Goal: Share content: Share content

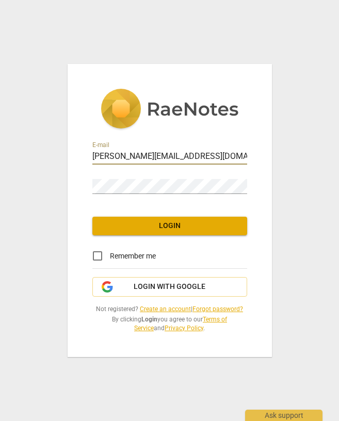
type input "[PERSON_NAME][EMAIL_ADDRESS][DOMAIN_NAME]"
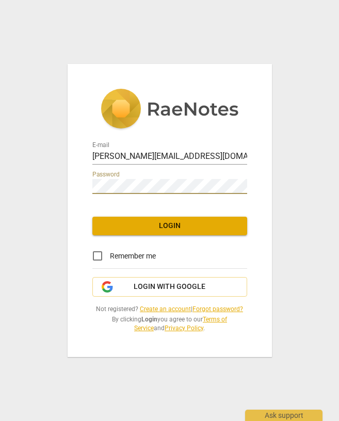
click at [183, 231] on span "Login" at bounding box center [170, 226] width 138 height 10
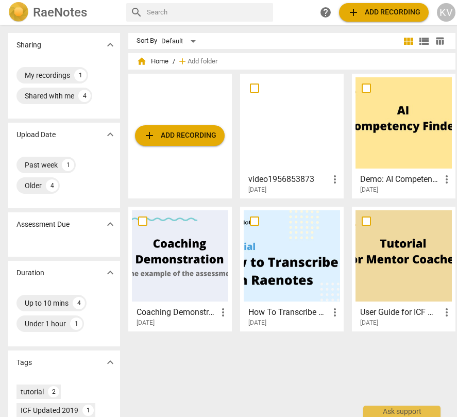
click at [332, 175] on span "more_vert" at bounding box center [335, 179] width 12 height 12
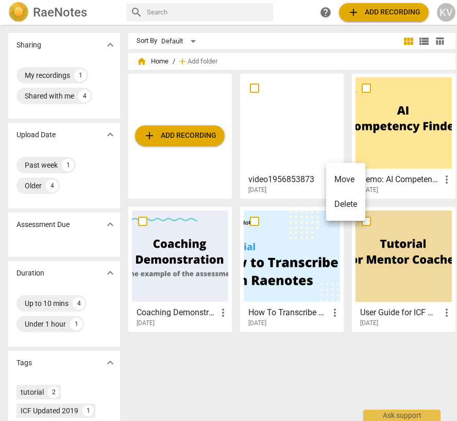
click at [282, 177] on div at bounding box center [228, 210] width 457 height 421
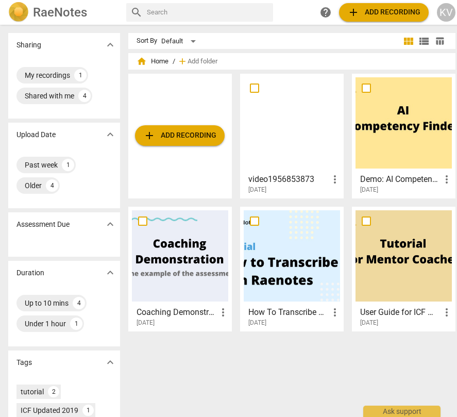
click at [289, 109] on div at bounding box center [292, 122] width 96 height 91
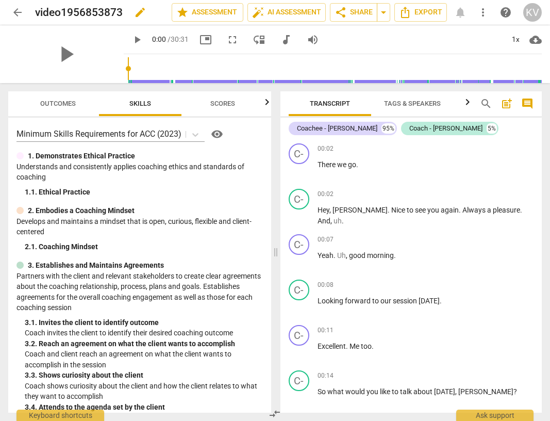
click at [139, 8] on span "edit" at bounding box center [140, 12] width 12 height 12
click at [95, 10] on input "video1956853873" at bounding box center [80, 13] width 91 height 20
type input "[PERSON_NAME] M1 - [PERSON_NAME]"
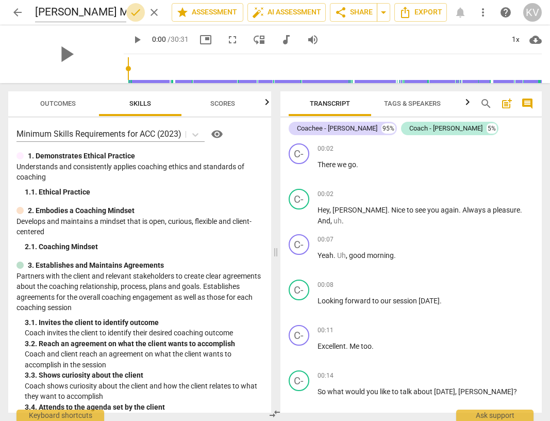
click at [131, 12] on span "done" at bounding box center [135, 12] width 12 height 12
click at [338, 15] on span "share Share" at bounding box center [354, 12] width 38 height 12
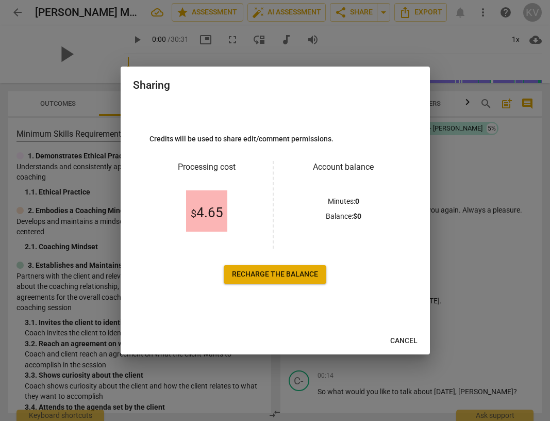
click at [205, 211] on span "$ 4.65" at bounding box center [207, 212] width 32 height 15
click at [212, 208] on span "$ 4.65" at bounding box center [207, 212] width 32 height 15
click at [211, 208] on span "$ 4.65" at bounding box center [207, 212] width 32 height 15
click at [199, 211] on span "$ 4.65" at bounding box center [207, 212] width 32 height 15
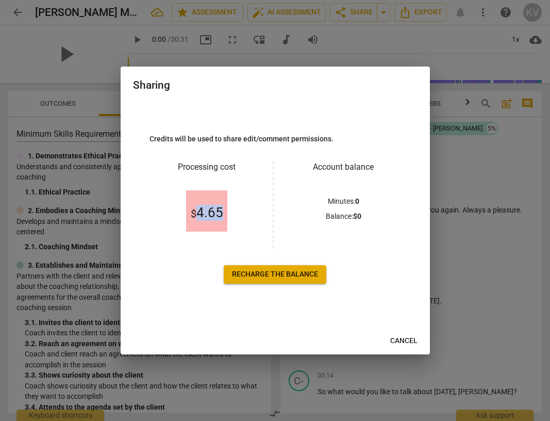
click at [199, 211] on span "$ 4.65" at bounding box center [207, 212] width 32 height 15
click at [288, 274] on span "Recharge the balance" at bounding box center [275, 274] width 86 height 10
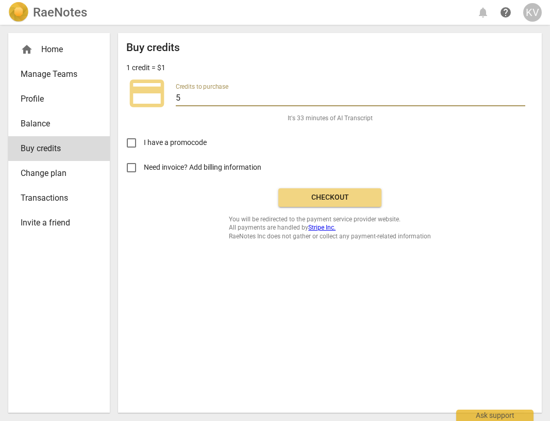
click at [202, 99] on input "5" at bounding box center [351, 98] width 350 height 15
type input "2"
type input "15"
click at [327, 200] on span "Checkout" at bounding box center [330, 197] width 87 height 10
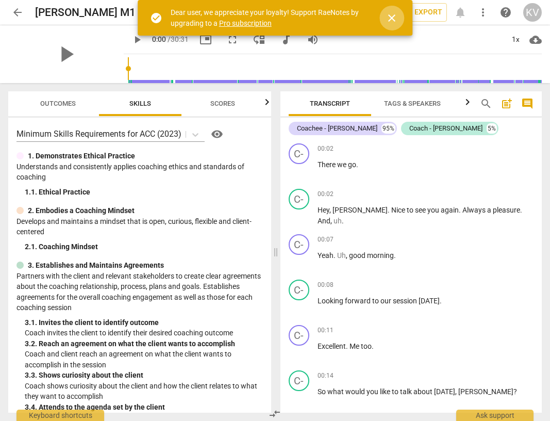
click at [391, 18] on span "close" at bounding box center [392, 18] width 12 height 12
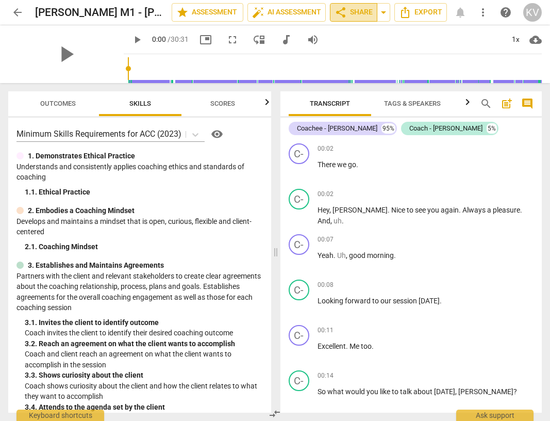
click at [353, 14] on span "share Share" at bounding box center [354, 12] width 38 height 12
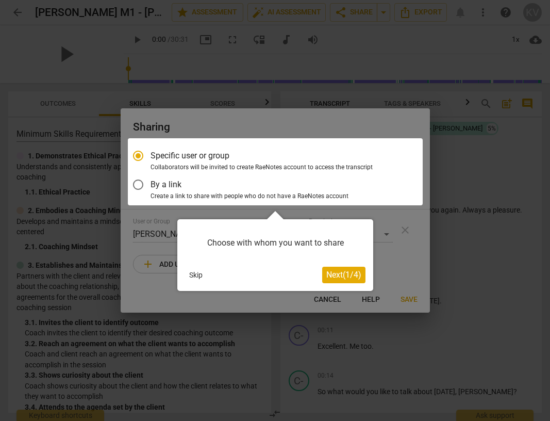
click at [343, 275] on span "Next ( 1 / 4 )" at bounding box center [343, 275] width 35 height 10
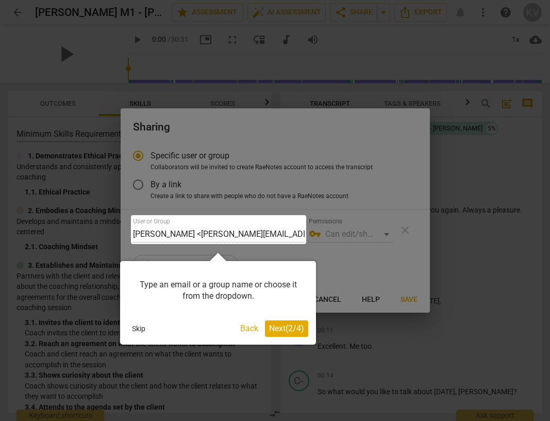
click at [219, 233] on div at bounding box center [218, 229] width 175 height 29
click at [195, 231] on div at bounding box center [218, 229] width 175 height 29
click at [286, 324] on span "Next ( 2 / 4 )" at bounding box center [286, 328] width 35 height 10
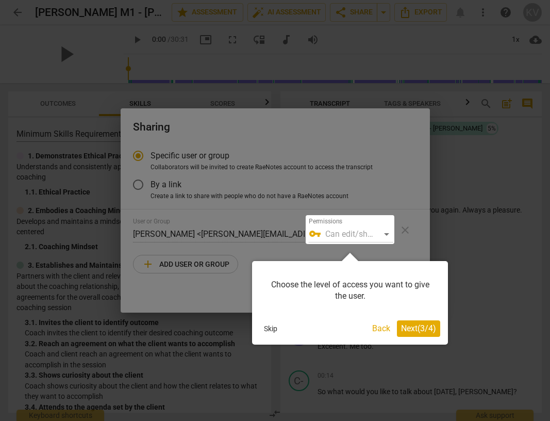
click at [354, 235] on div at bounding box center [350, 229] width 89 height 29
click at [390, 233] on div at bounding box center [350, 229] width 89 height 29
click at [347, 235] on div at bounding box center [350, 229] width 89 height 29
click at [379, 327] on button "Back" at bounding box center [381, 328] width 26 height 17
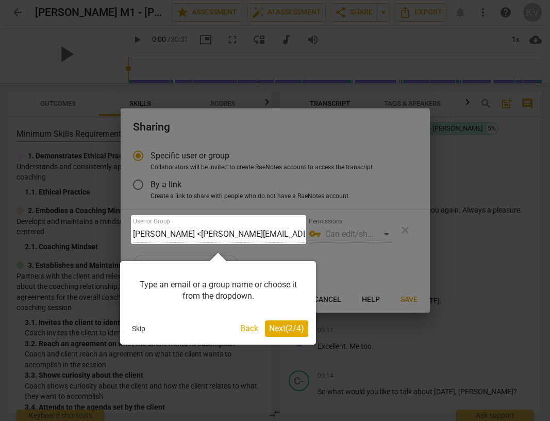
click at [219, 233] on div at bounding box center [218, 229] width 175 height 29
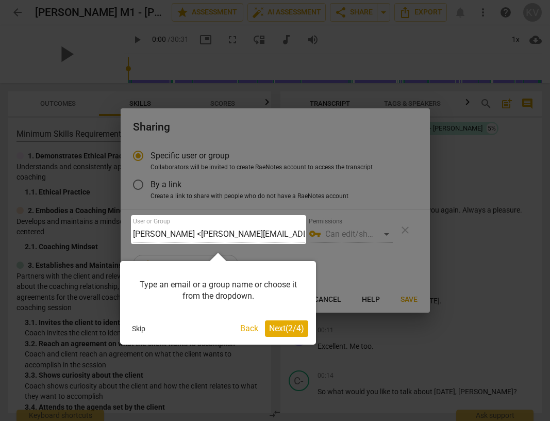
click at [254, 326] on button "Back" at bounding box center [249, 328] width 26 height 17
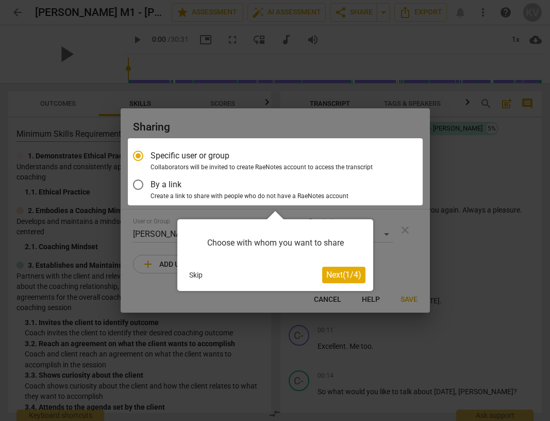
click at [333, 274] on span "Next ( 1 / 4 )" at bounding box center [343, 275] width 35 height 10
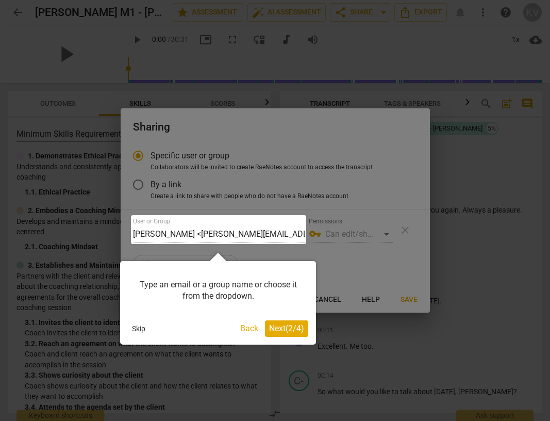
click at [193, 239] on div at bounding box center [218, 229] width 175 height 29
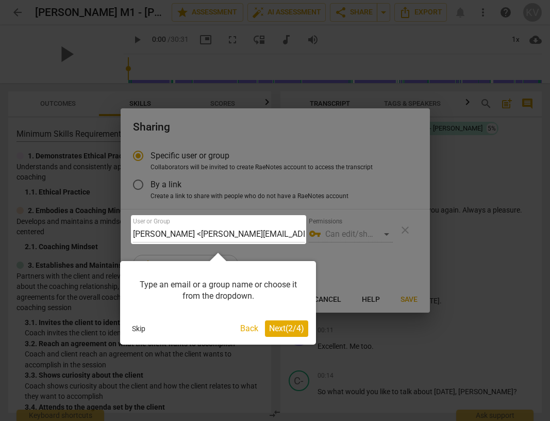
click at [143, 229] on div at bounding box center [218, 229] width 175 height 29
click at [271, 327] on span "Next ( 2 / 4 )" at bounding box center [286, 328] width 35 height 10
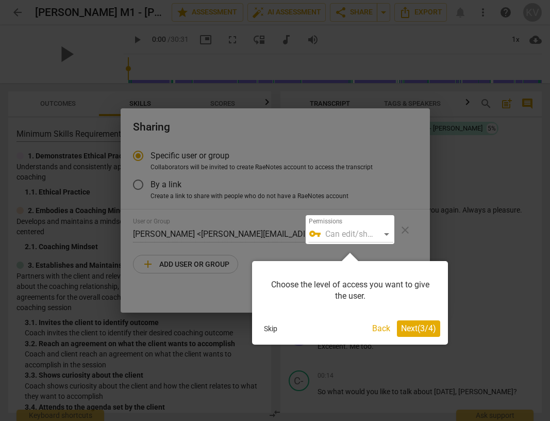
click at [412, 326] on span "Next ( 3 / 4 )" at bounding box center [418, 328] width 35 height 10
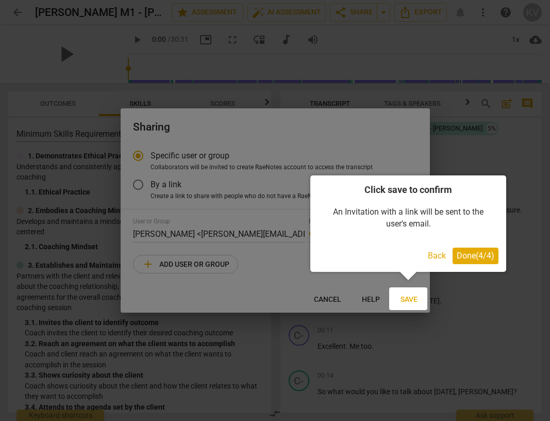
click at [475, 256] on span "Done ( 4 / 4 )" at bounding box center [476, 256] width 38 height 10
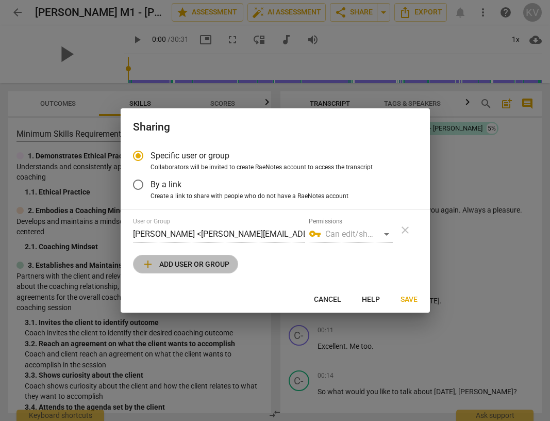
click at [203, 267] on span "add Add user or group" at bounding box center [186, 264] width 88 height 12
radio input "false"
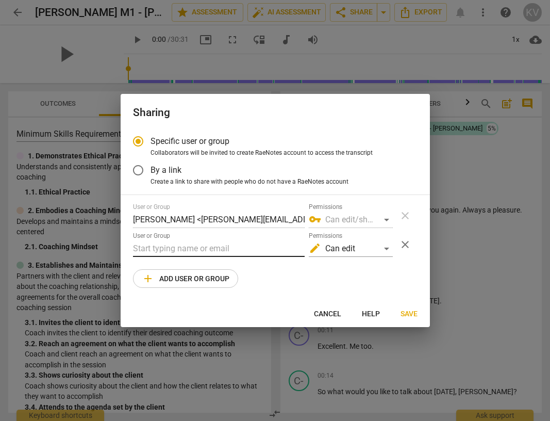
click at [194, 246] on input "text" at bounding box center [219, 248] width 172 height 17
paste input "kelly@canadacoachacademy.com"
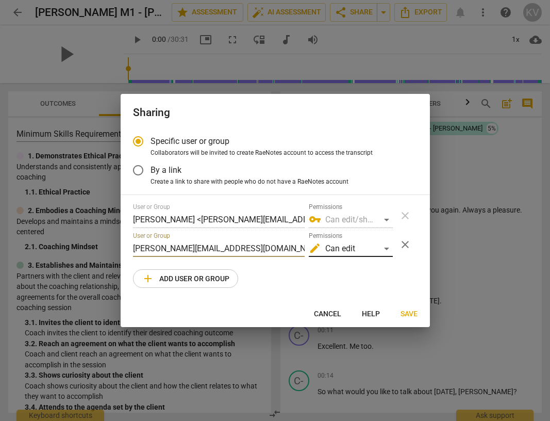
type input "kelly@canadacoachacademy.com"
click at [353, 245] on div "edit Can edit" at bounding box center [351, 248] width 84 height 17
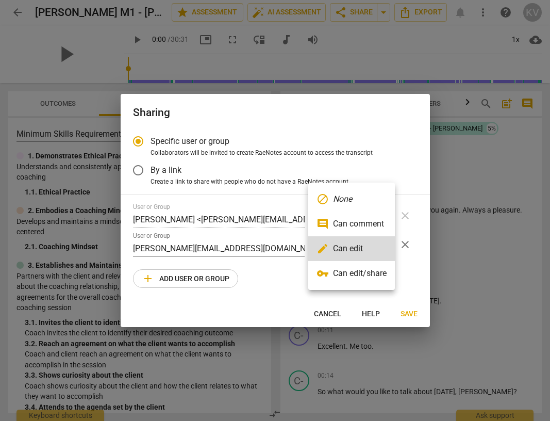
click at [372, 277] on li "vpn_key Can edit/share" at bounding box center [351, 273] width 87 height 25
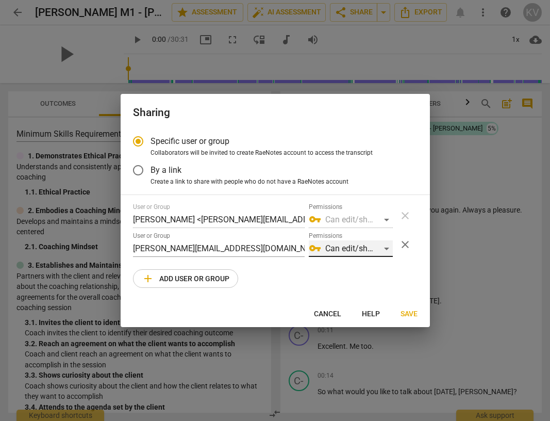
click at [384, 246] on div "vpn_key Can edit/share" at bounding box center [351, 248] width 84 height 17
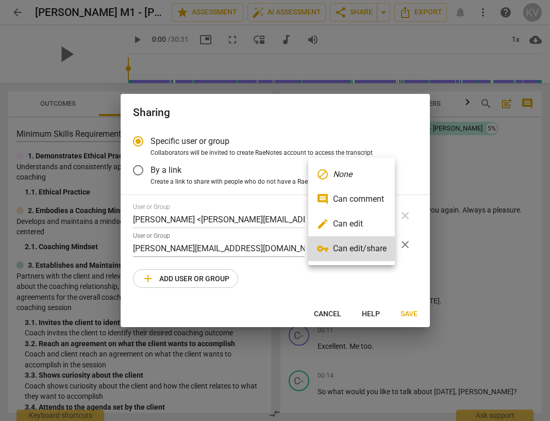
click at [378, 221] on li "edit Can edit" at bounding box center [351, 223] width 87 height 25
radio input "false"
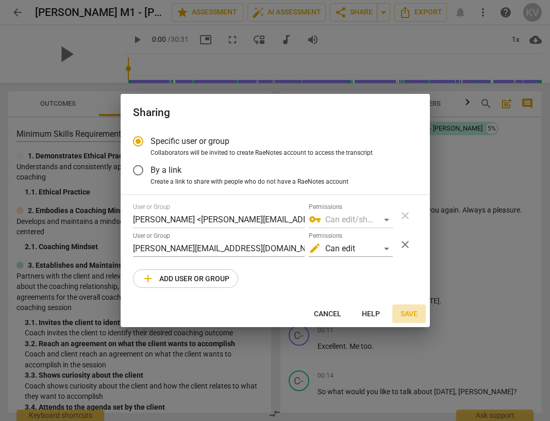
click at [411, 313] on span "Save" at bounding box center [409, 314] width 17 height 10
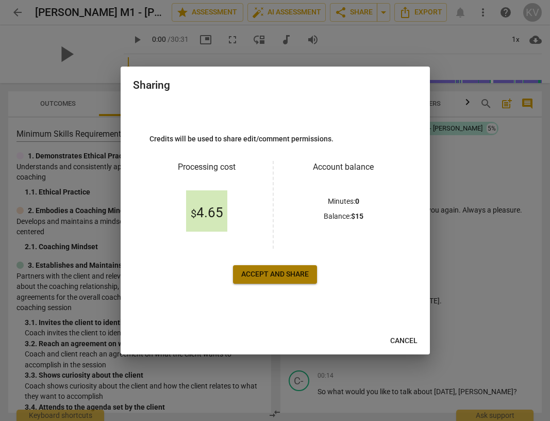
click at [264, 273] on span "Accept and share" at bounding box center [275, 274] width 68 height 10
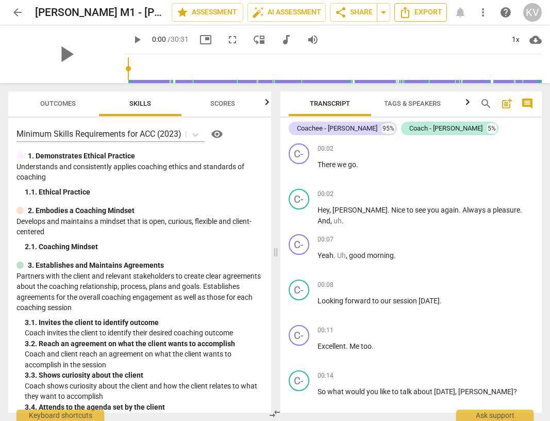
click at [429, 19] on button "Export" at bounding box center [420, 12] width 53 height 19
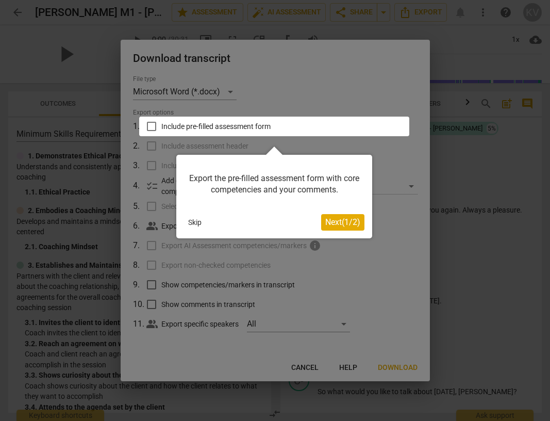
click at [342, 225] on span "Next ( 1 / 2 )" at bounding box center [342, 222] width 35 height 10
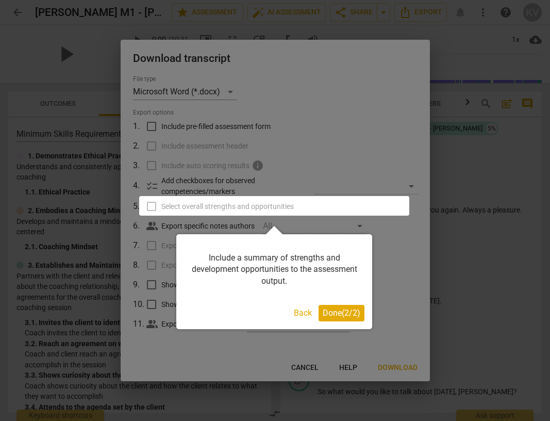
click at [339, 311] on span "Done ( 2 / 2 )" at bounding box center [342, 313] width 38 height 10
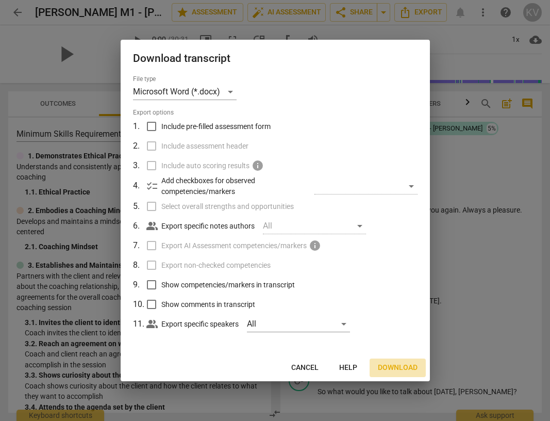
click at [396, 366] on span "Download" at bounding box center [398, 368] width 40 height 10
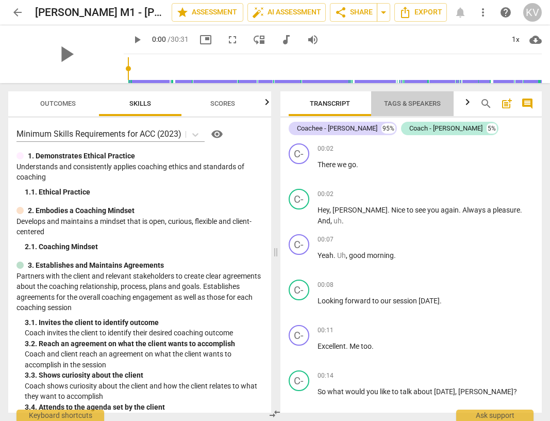
click at [410, 107] on span "Tags & Speakers" at bounding box center [412, 104] width 57 height 8
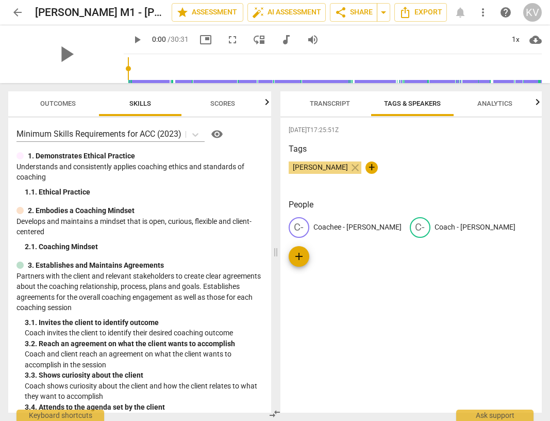
click at [347, 227] on p "Coachee - [PERSON_NAME]" at bounding box center [358, 227] width 88 height 11
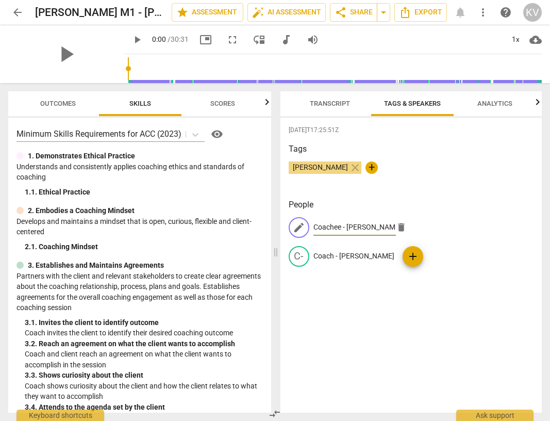
click at [371, 224] on input "Coachee - [PERSON_NAME]" at bounding box center [355, 227] width 83 height 17
type input "Client"
click at [394, 251] on p "Coach - [PERSON_NAME]" at bounding box center [354, 256] width 81 height 11
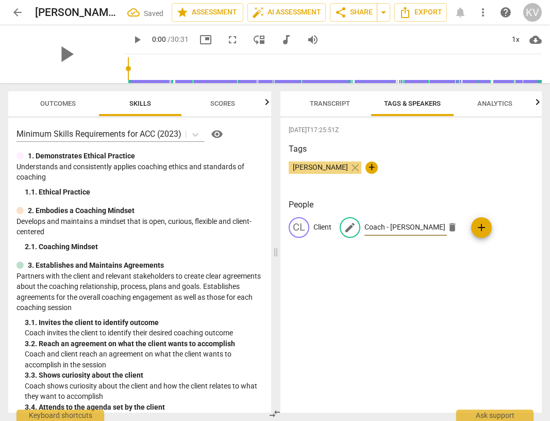
click at [412, 226] on input "Coach - [PERSON_NAME]" at bounding box center [406, 227] width 83 height 17
type input "Coach"
click at [384, 286] on div "2025-09-18T17:25:51Z Tags Kevin Viflanzoff close + People CL Client CO Coach add" at bounding box center [412, 265] width 262 height 295
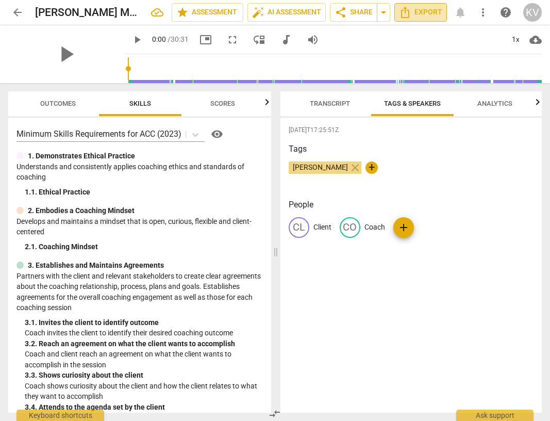
click at [436, 14] on span "Export" at bounding box center [420, 12] width 43 height 12
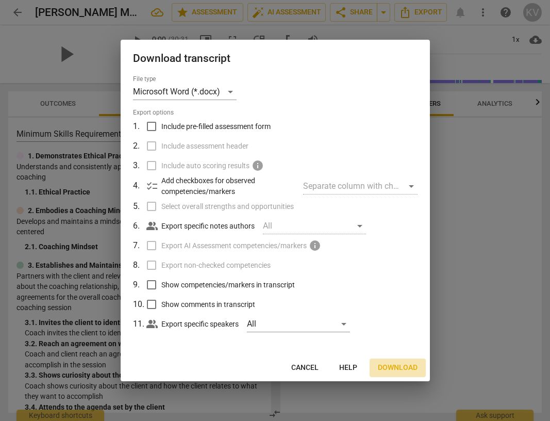
click at [391, 364] on span "Download" at bounding box center [398, 368] width 40 height 10
